Goal: Navigation & Orientation: Understand site structure

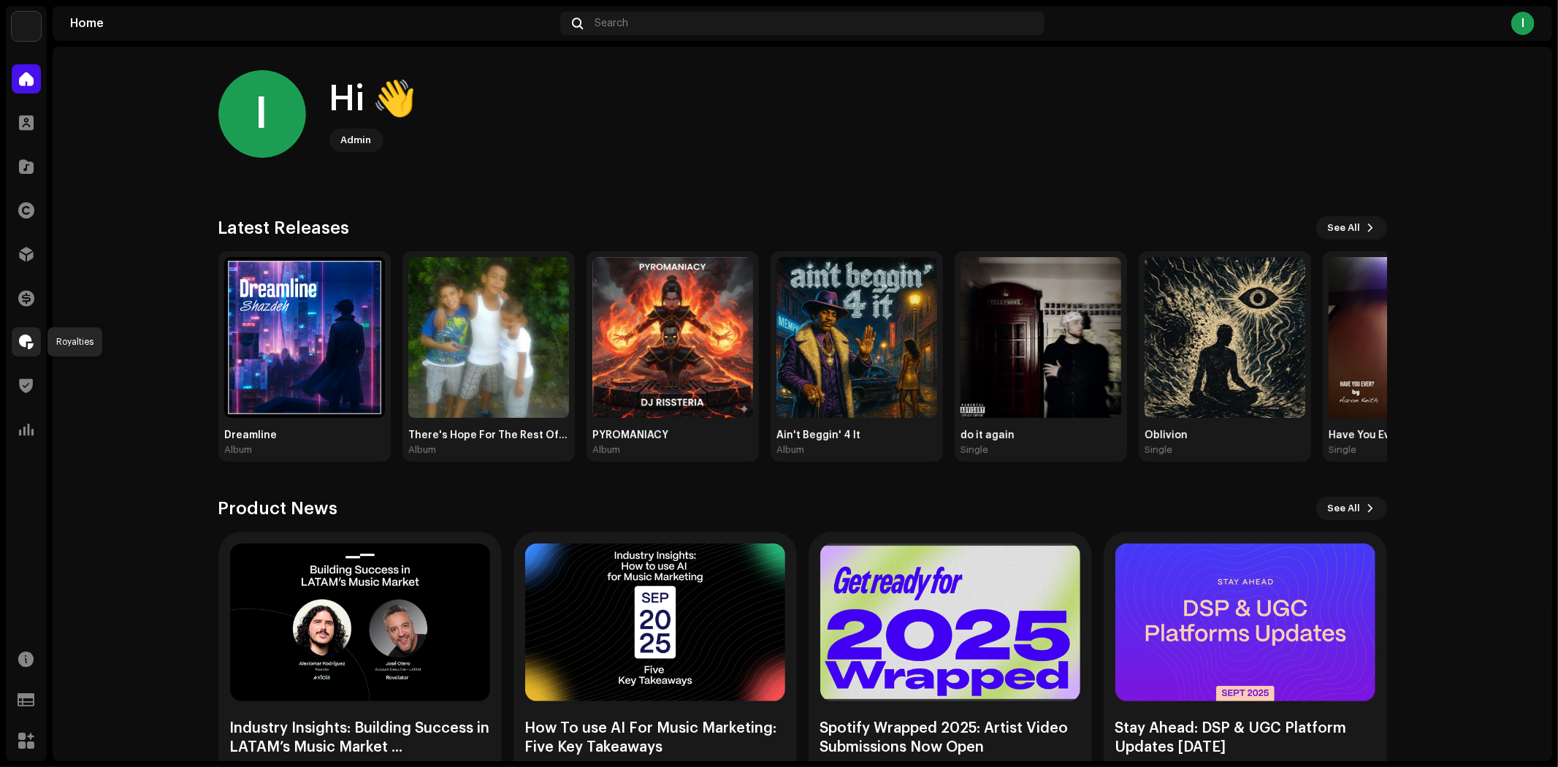
click at [25, 333] on div at bounding box center [26, 341] width 29 height 29
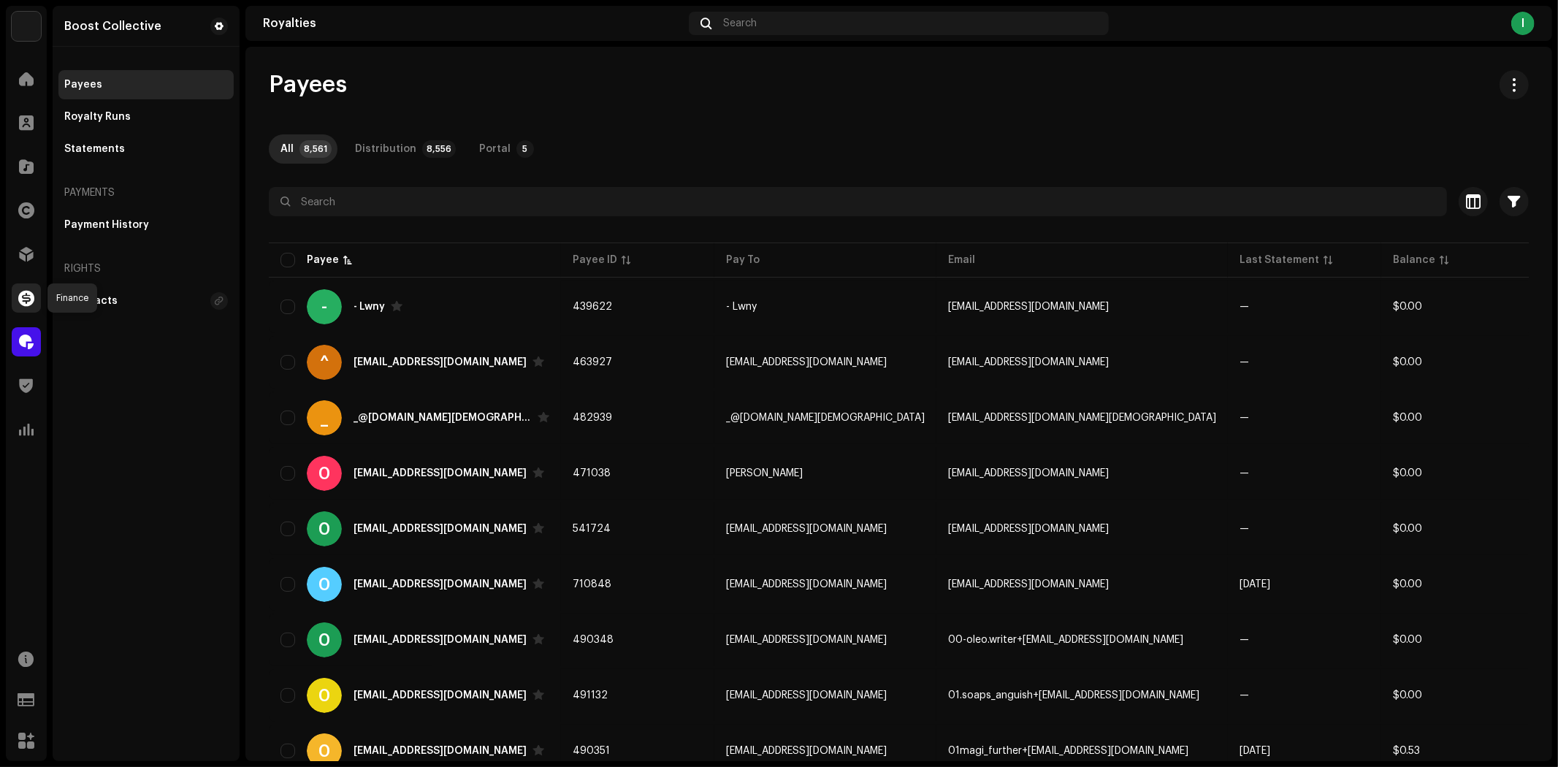
click at [29, 296] on span at bounding box center [26, 298] width 16 height 12
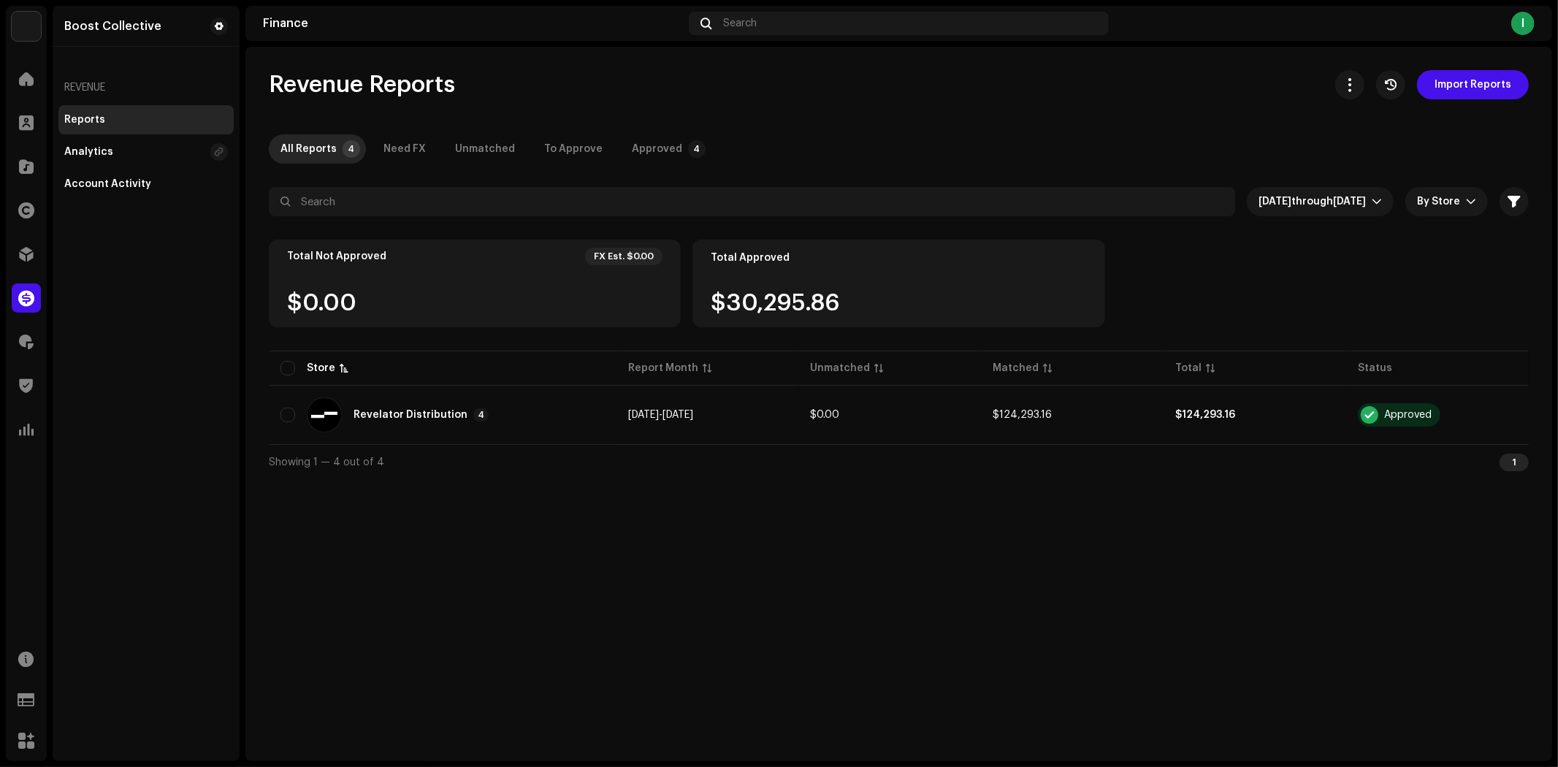
click at [632, 147] on div "Approved" at bounding box center [657, 148] width 50 height 29
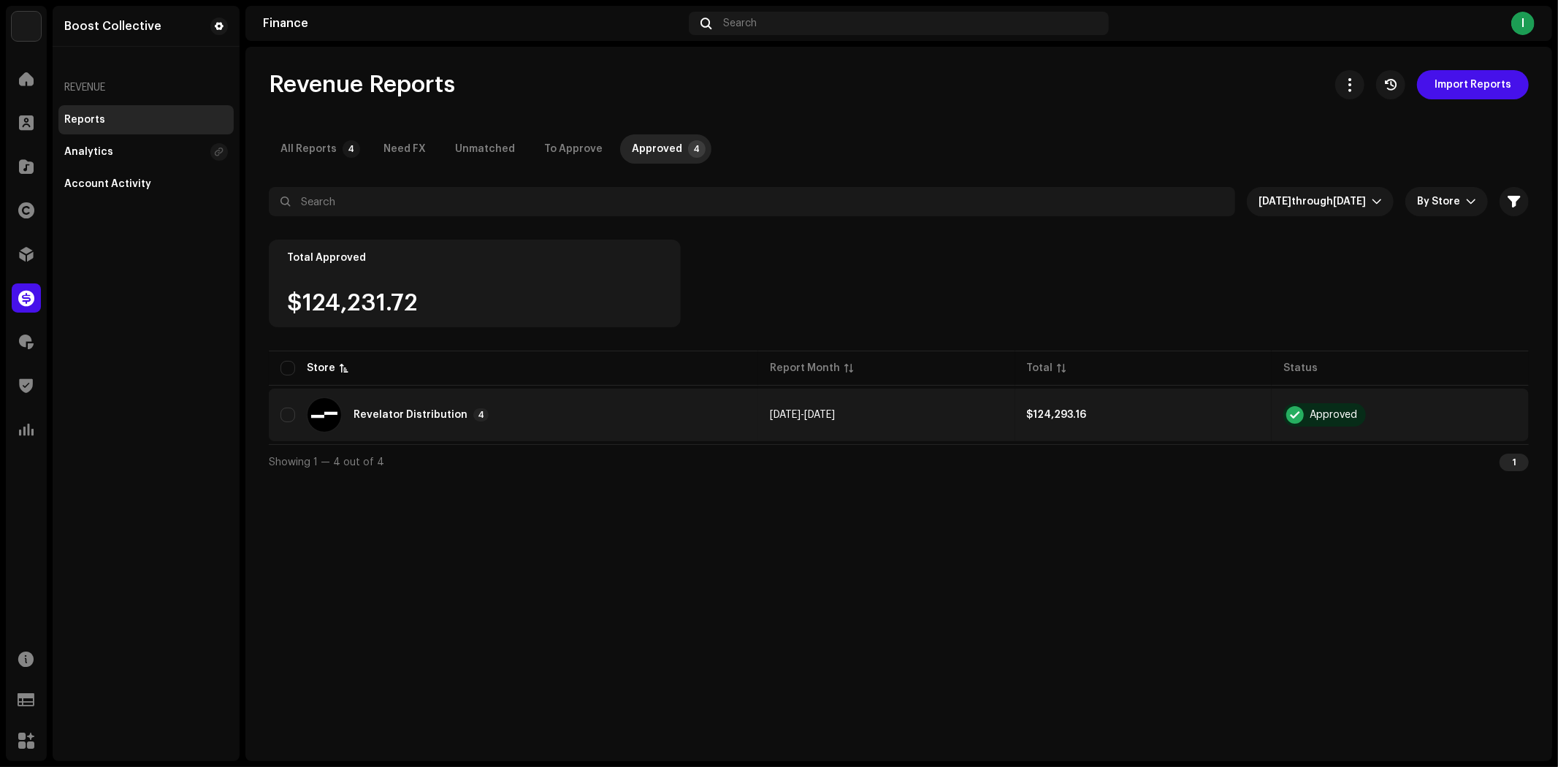
click at [951, 415] on td "[DATE] - [DATE]" at bounding box center [886, 414] width 257 height 53
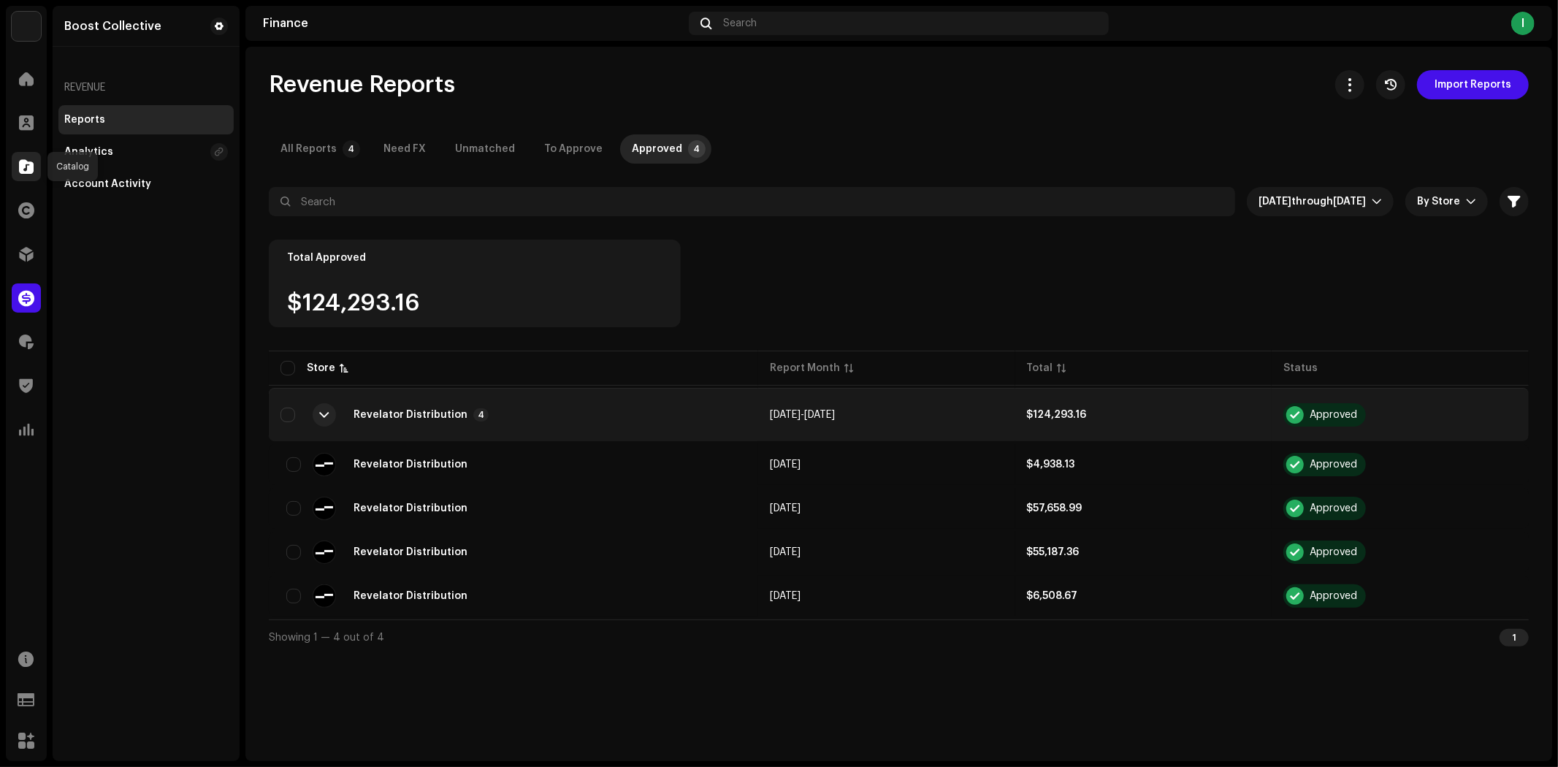
click at [25, 168] on span at bounding box center [26, 167] width 15 height 12
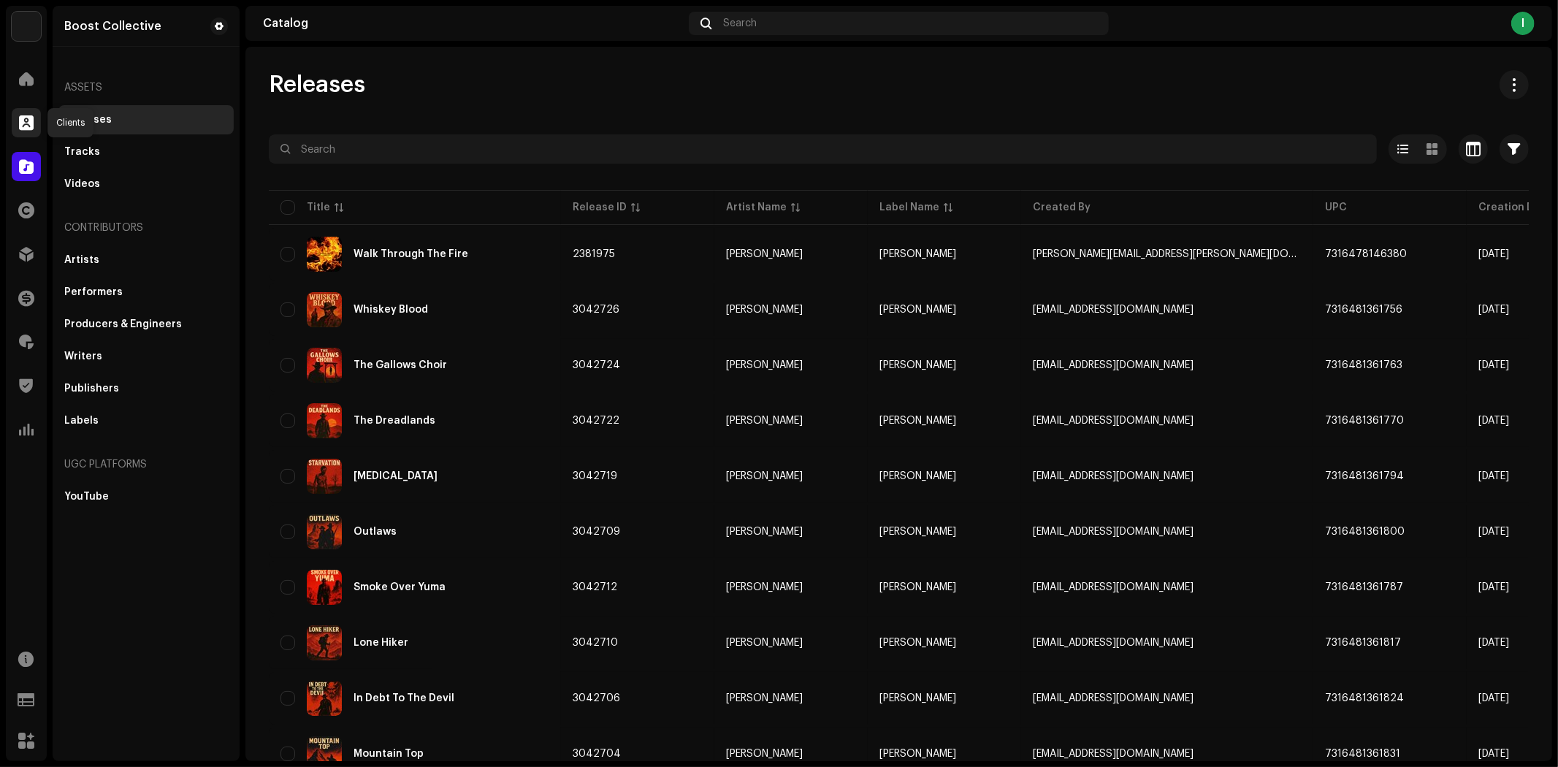
click at [29, 123] on span at bounding box center [26, 123] width 15 height 12
